Goal: Information Seeking & Learning: Learn about a topic

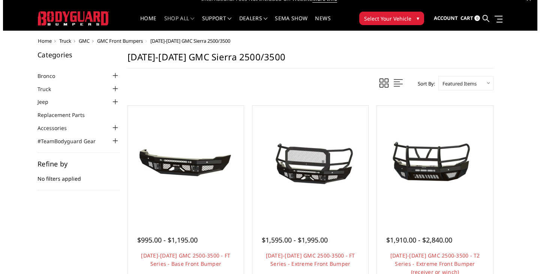
scroll to position [7, 0]
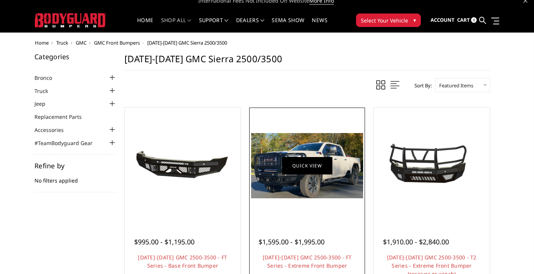
click at [311, 162] on link "Quick view" at bounding box center [307, 166] width 50 height 18
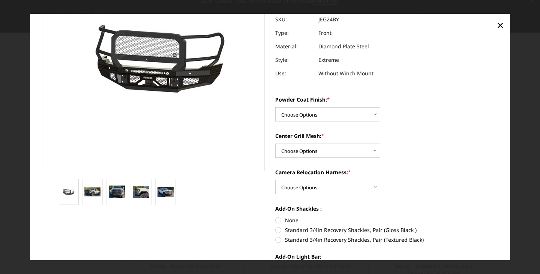
scroll to position [81, 0]
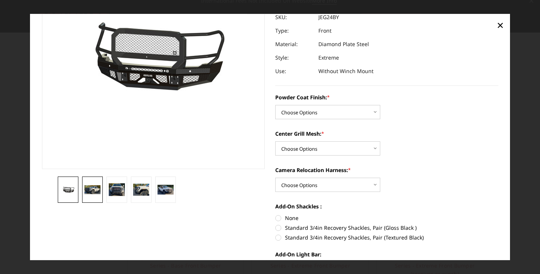
click at [87, 197] on link at bounding box center [92, 190] width 21 height 26
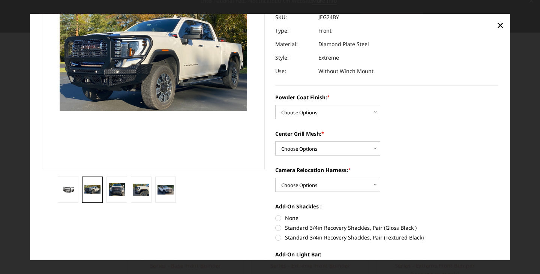
scroll to position [71, 0]
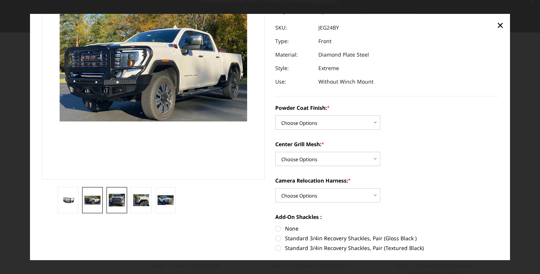
click at [111, 202] on img at bounding box center [117, 200] width 16 height 13
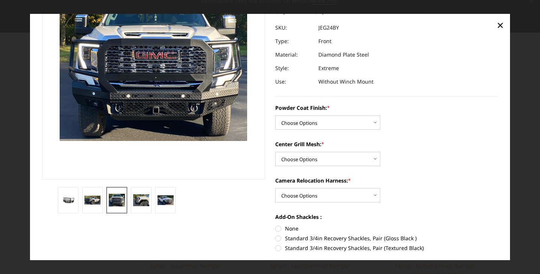
scroll to position [51, 0]
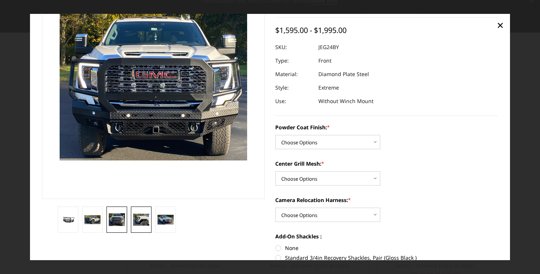
click at [141, 221] on img at bounding box center [141, 220] width 16 height 12
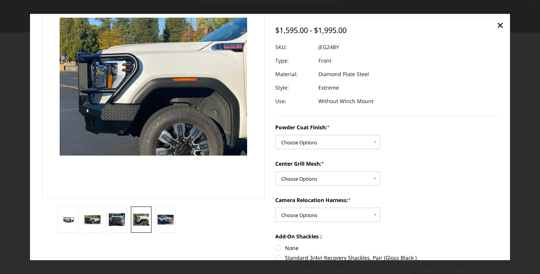
scroll to position [56, 0]
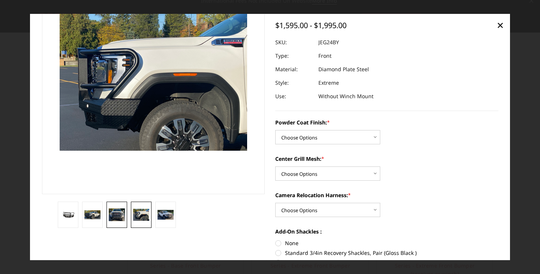
click at [121, 214] on img at bounding box center [117, 214] width 16 height 13
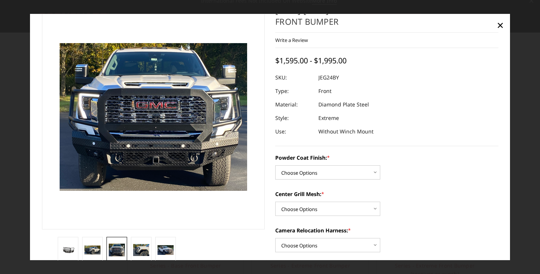
scroll to position [22, 0]
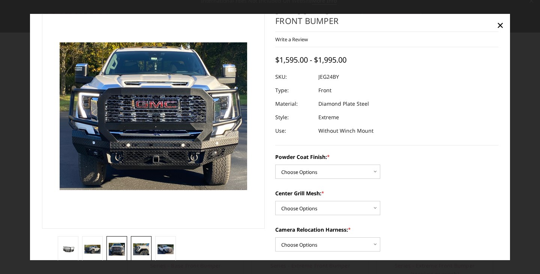
click at [139, 249] on img at bounding box center [141, 249] width 16 height 12
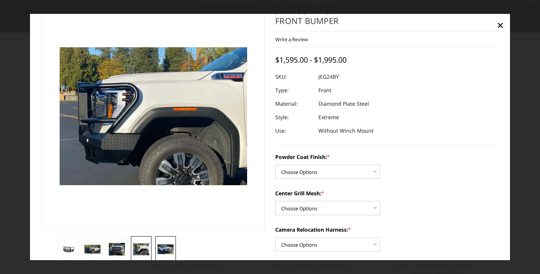
click at [159, 241] on link at bounding box center [165, 249] width 21 height 26
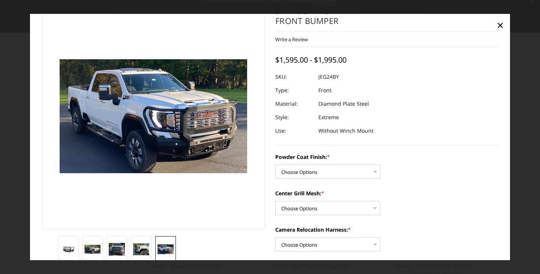
scroll to position [34, 0]
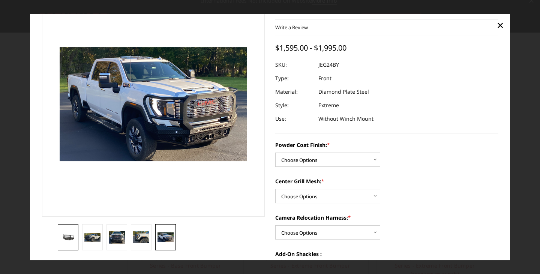
click at [71, 241] on link at bounding box center [68, 237] width 21 height 26
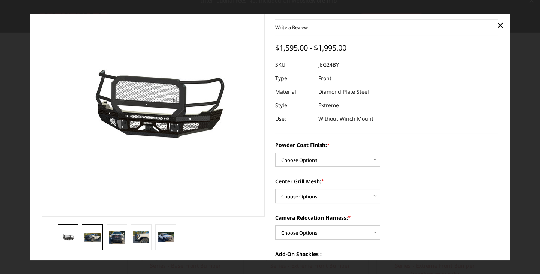
click at [90, 234] on img at bounding box center [92, 237] width 16 height 9
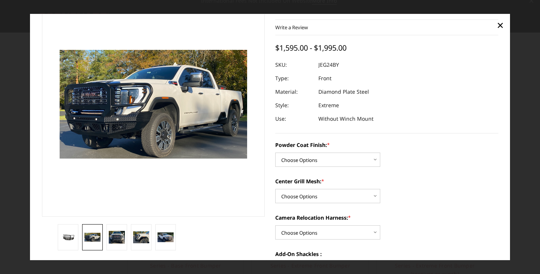
click at [91, 235] on img at bounding box center [92, 237] width 16 height 9
click at [67, 240] on img at bounding box center [68, 237] width 16 height 7
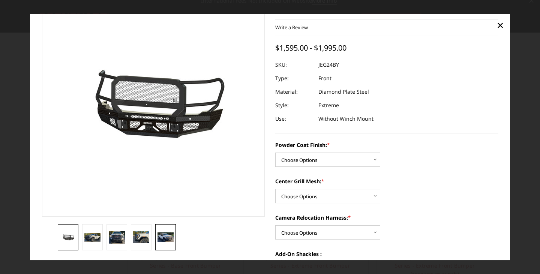
click at [163, 242] on img at bounding box center [165, 237] width 16 height 10
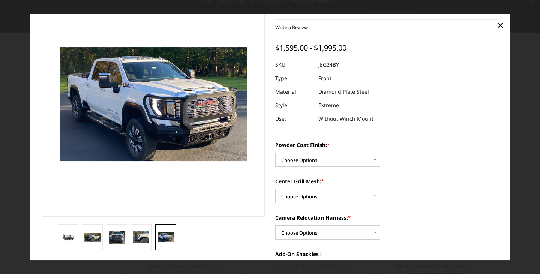
scroll to position [21, 0]
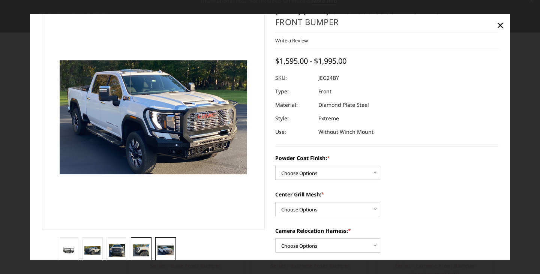
click at [138, 244] on link at bounding box center [141, 250] width 21 height 26
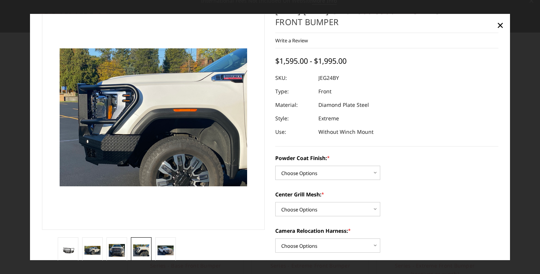
scroll to position [9, 0]
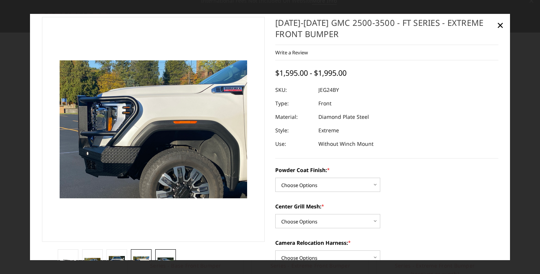
click at [160, 255] on link at bounding box center [165, 262] width 21 height 26
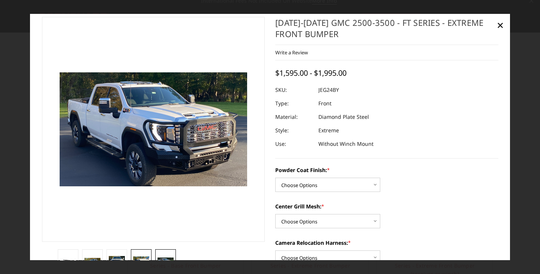
click at [139, 252] on link at bounding box center [141, 262] width 21 height 26
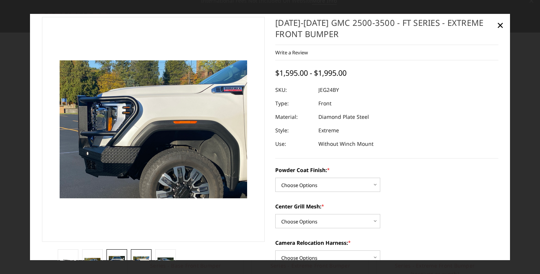
click at [111, 254] on link at bounding box center [116, 262] width 21 height 26
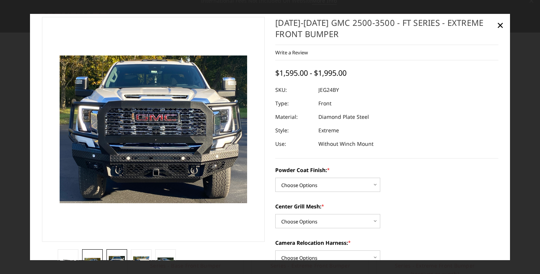
click at [95, 256] on link at bounding box center [92, 262] width 21 height 26
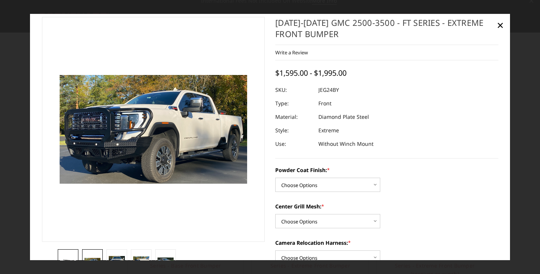
click at [70, 254] on link at bounding box center [68, 262] width 21 height 26
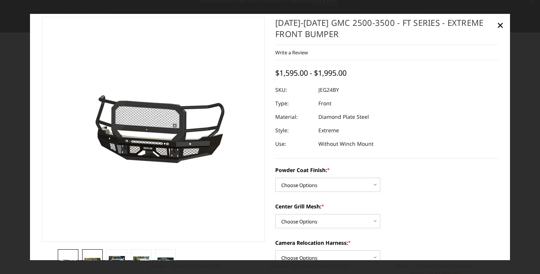
click at [82, 252] on link at bounding box center [92, 262] width 21 height 26
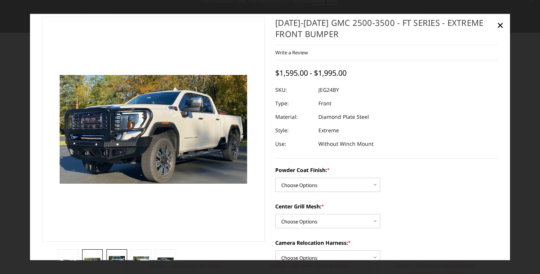
click at [114, 254] on link at bounding box center [116, 262] width 21 height 26
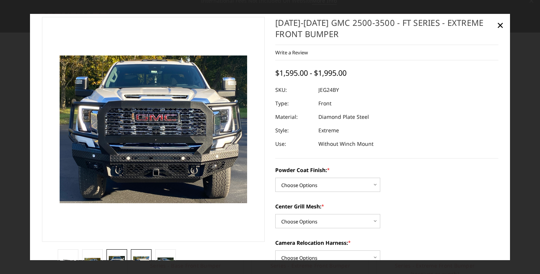
click at [142, 253] on link at bounding box center [141, 262] width 21 height 26
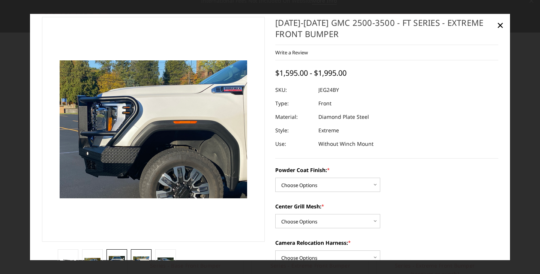
click at [114, 253] on link at bounding box center [116, 262] width 21 height 26
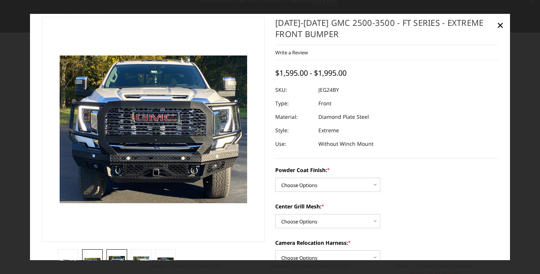
click at [88, 253] on link at bounding box center [92, 262] width 21 height 26
